Goal: Information Seeking & Learning: Learn about a topic

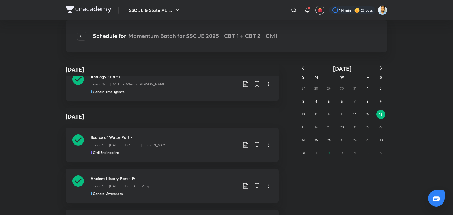
scroll to position [4129, 0]
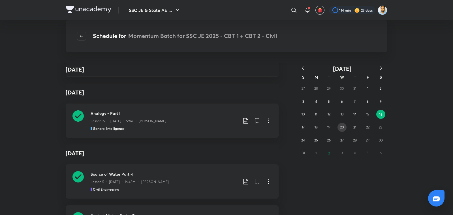
click at [341, 128] on abbr "20" at bounding box center [342, 127] width 4 height 4
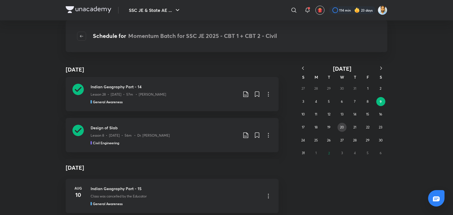
scroll to position [110, 0]
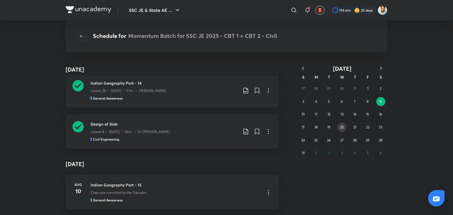
click at [340, 128] on abbr "20" at bounding box center [342, 127] width 4 height 4
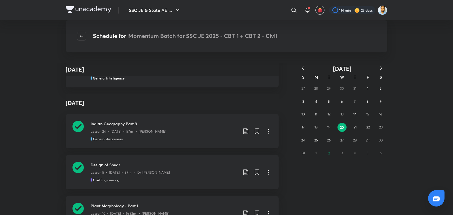
scroll to position [130690, 0]
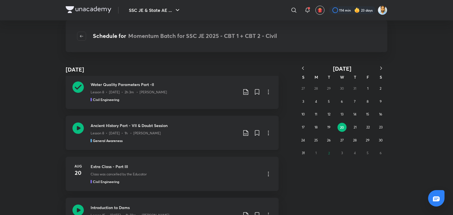
click at [143, 131] on p "Lesson 8 • [DATE] • 1h • [PERSON_NAME]" at bounding box center [126, 133] width 70 height 5
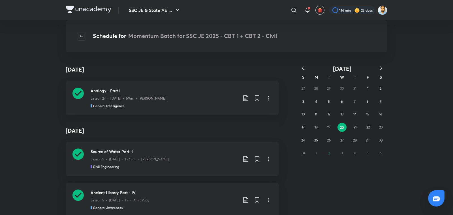
scroll to position [130777, 0]
